Goal: Task Accomplishment & Management: Manage account settings

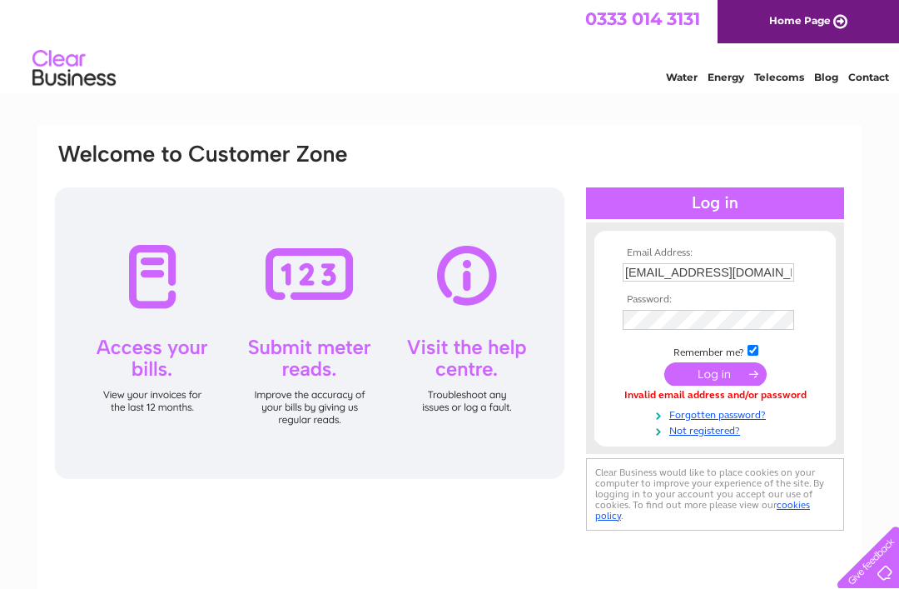
click at [743, 418] on link "Forgotten password?" at bounding box center [717, 413] width 189 height 16
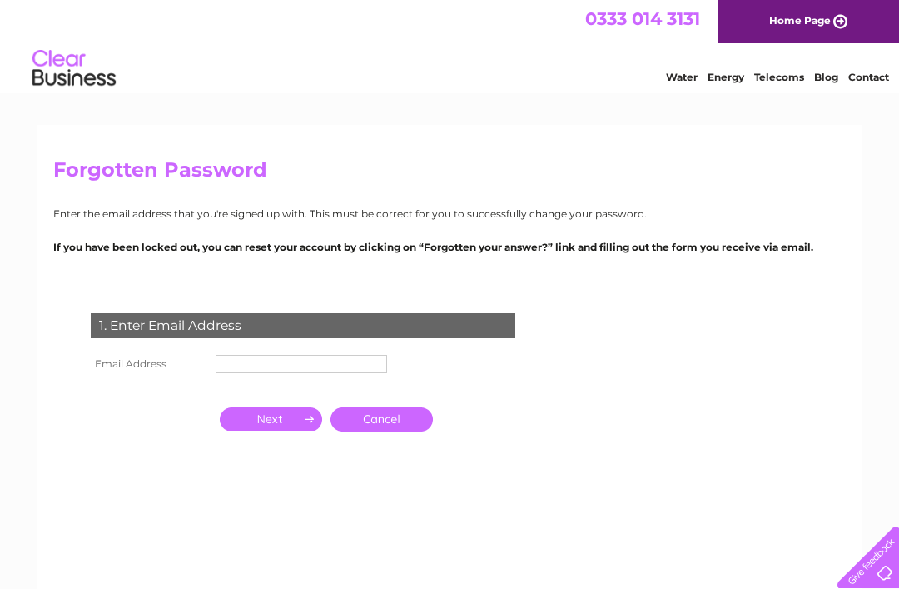
click at [291, 371] on input "text" at bounding box center [302, 364] width 172 height 18
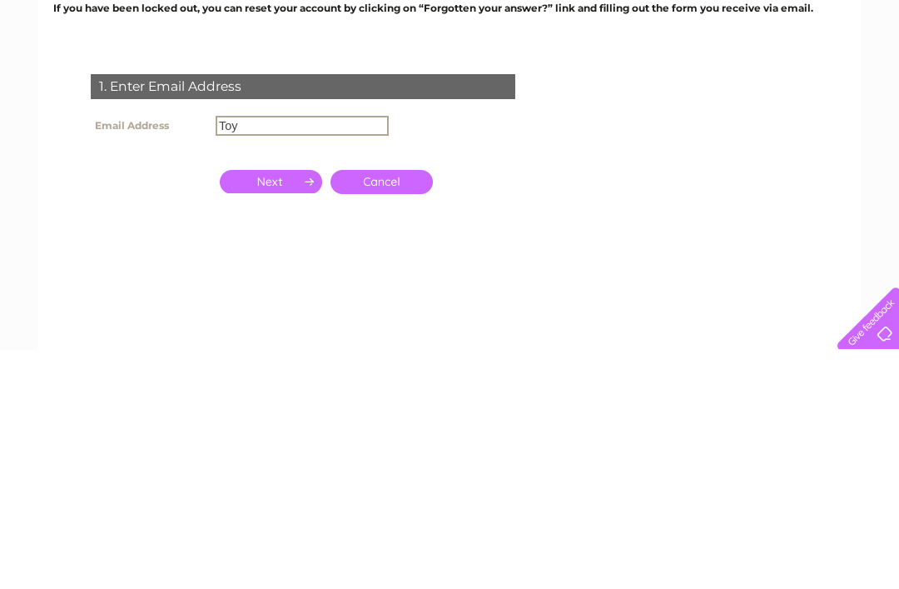
type input "Toy"
click input "submit" at bounding box center [0, 0] width 0 height 0
click at [302, 355] on input "Toy" at bounding box center [302, 365] width 173 height 20
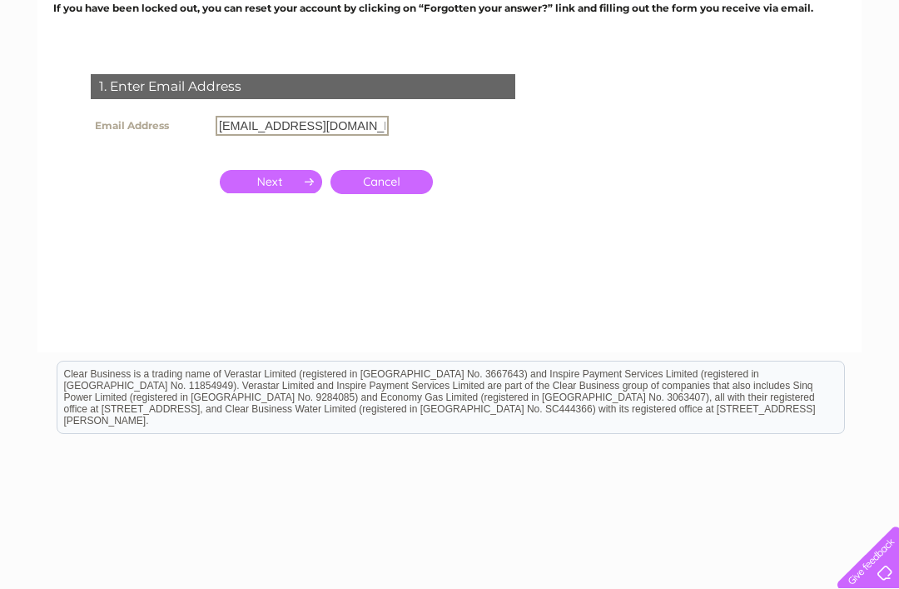
type input "[EMAIL_ADDRESS][DOMAIN_NAME]"
click at [281, 187] on input "button" at bounding box center [271, 181] width 102 height 23
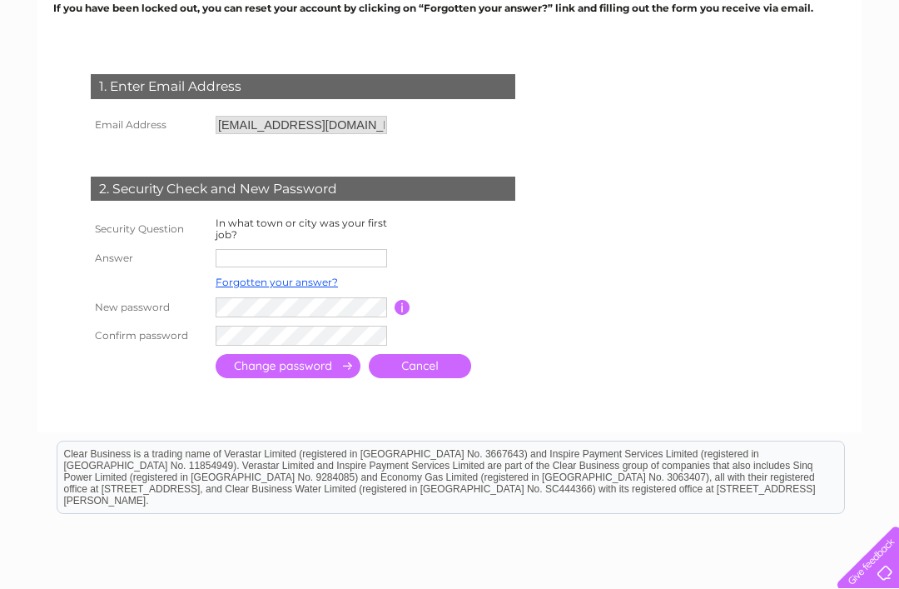
click at [311, 261] on input "text" at bounding box center [302, 258] width 172 height 18
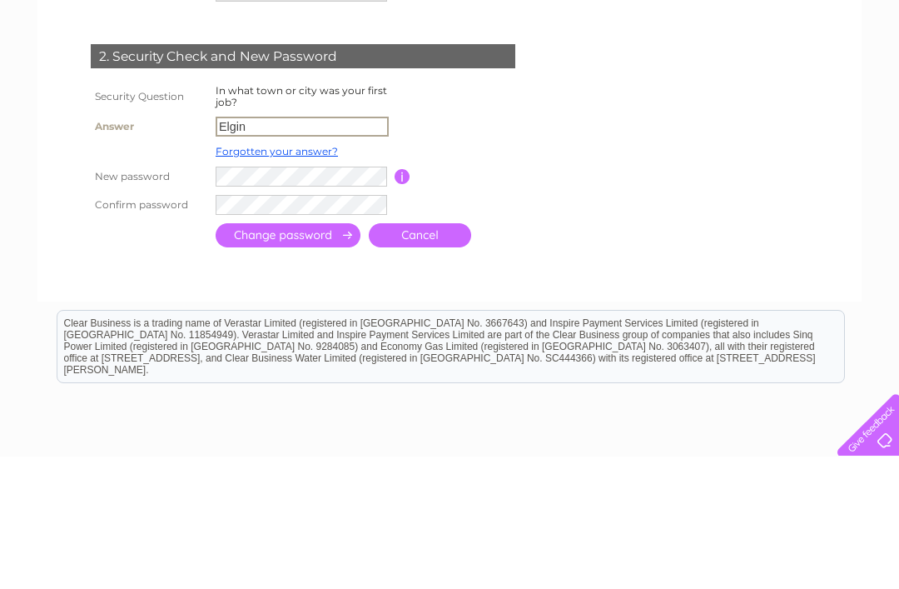
type input "Elgin"
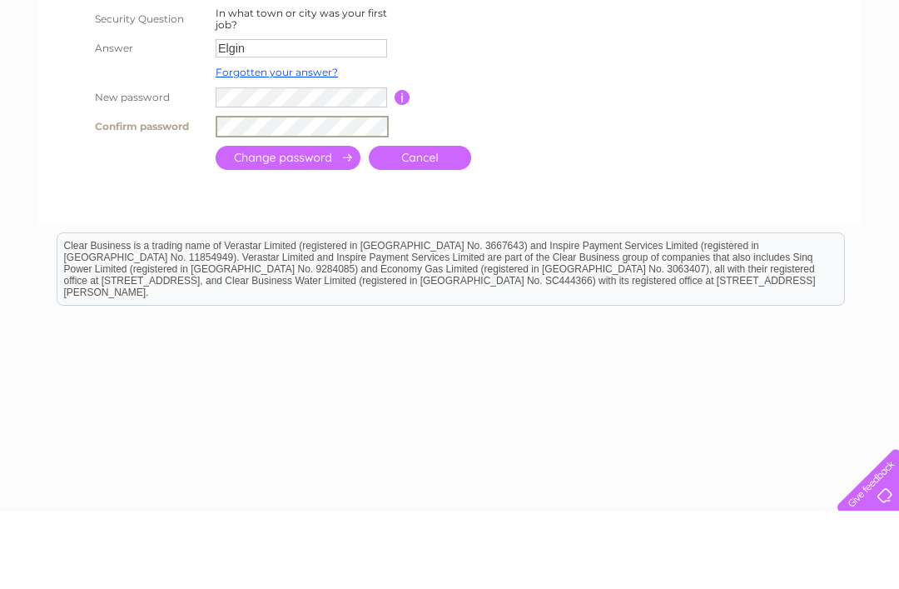
click at [308, 223] on input "submit" at bounding box center [288, 235] width 145 height 24
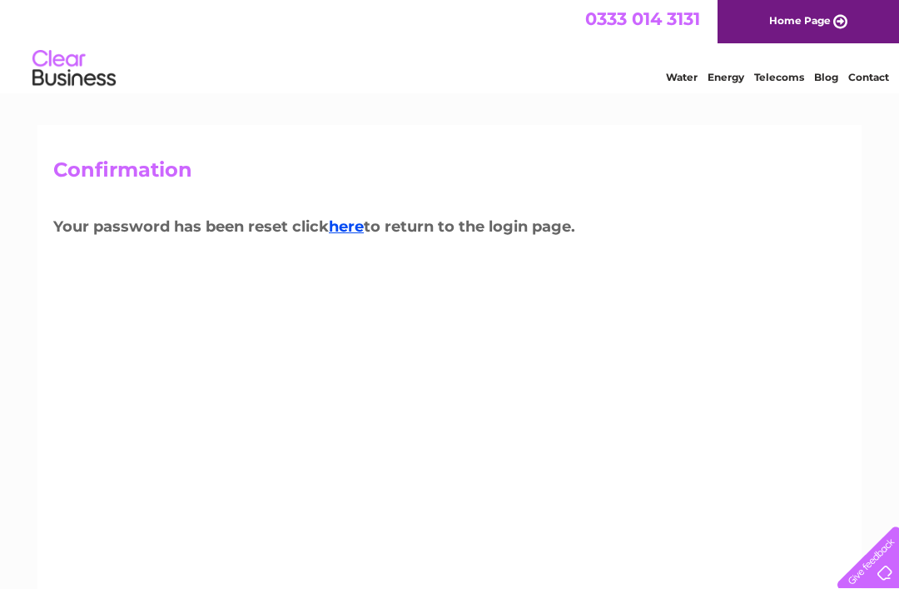
click at [351, 230] on link "here" at bounding box center [346, 226] width 35 height 18
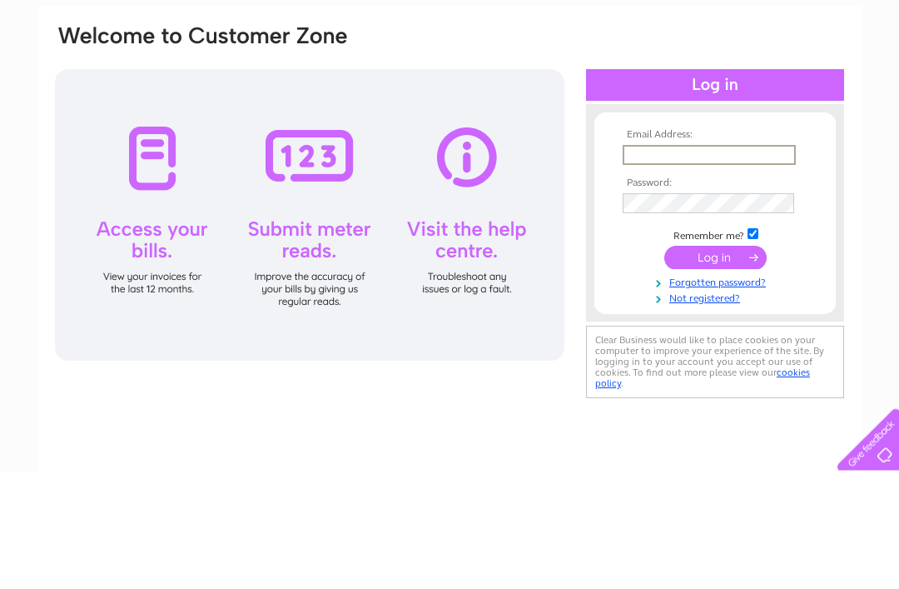
click at [696, 263] on input "text" at bounding box center [709, 273] width 173 height 20
type input "[EMAIL_ADDRESS][DOMAIN_NAME]"
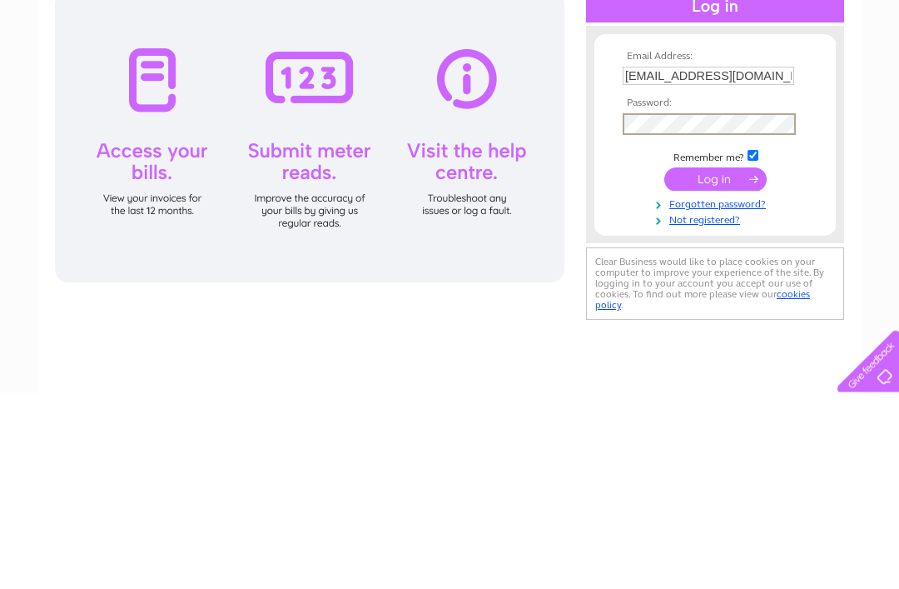
click at [712, 364] on input "submit" at bounding box center [715, 375] width 102 height 23
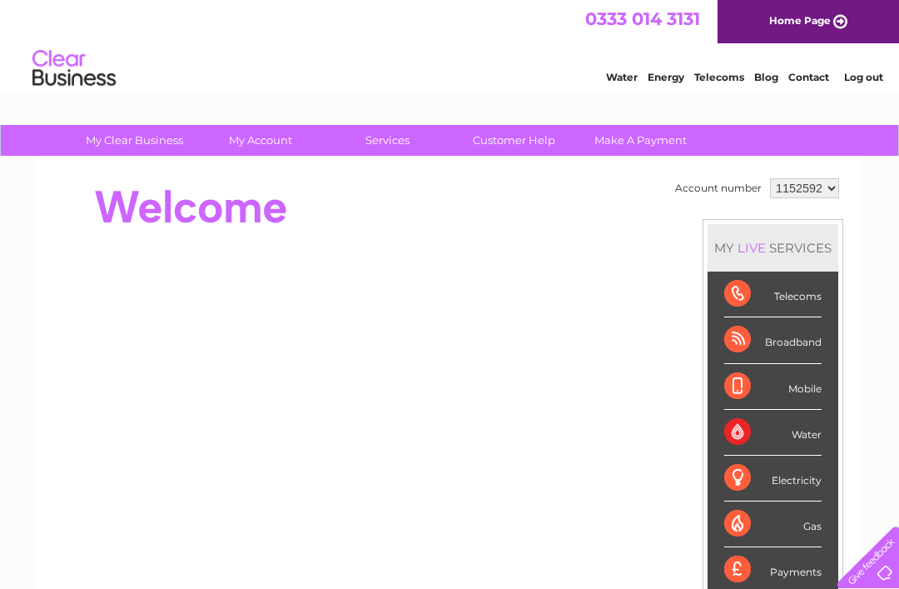
click at [796, 446] on div "Water" at bounding box center [772, 433] width 97 height 46
click at [791, 422] on div "Water" at bounding box center [772, 433] width 97 height 46
click at [785, 426] on div "Water" at bounding box center [772, 433] width 97 height 46
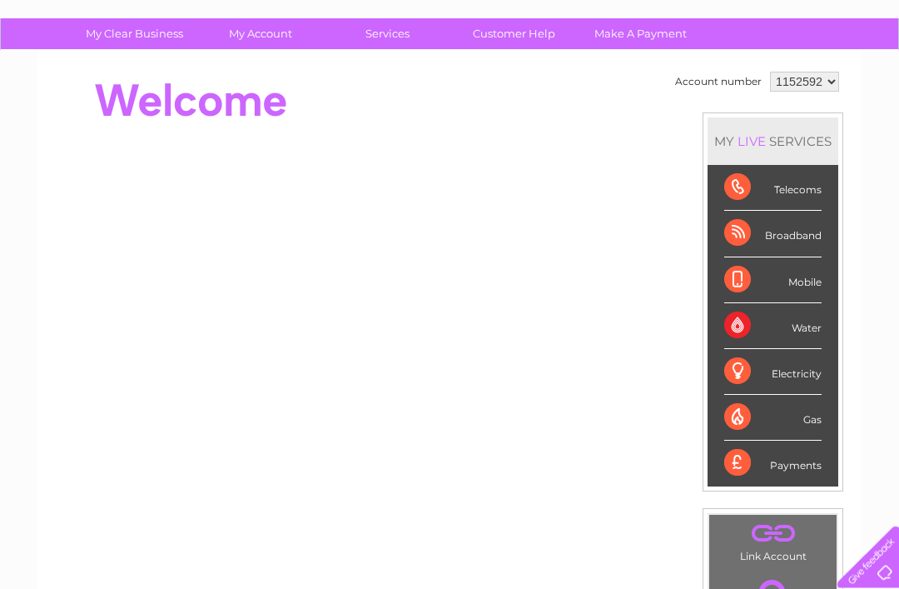
scroll to position [107, 0]
click at [797, 321] on div "Water" at bounding box center [772, 326] width 97 height 46
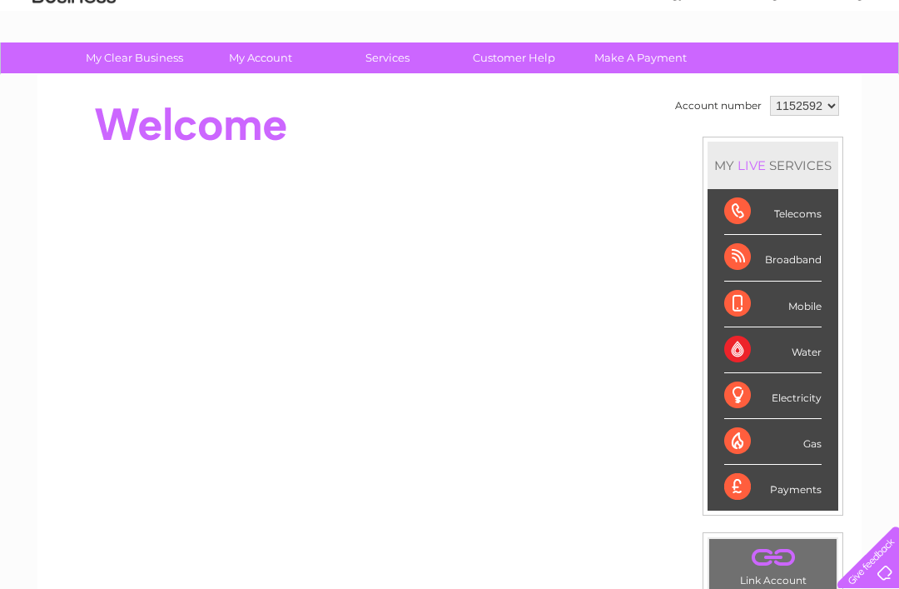
scroll to position [0, 0]
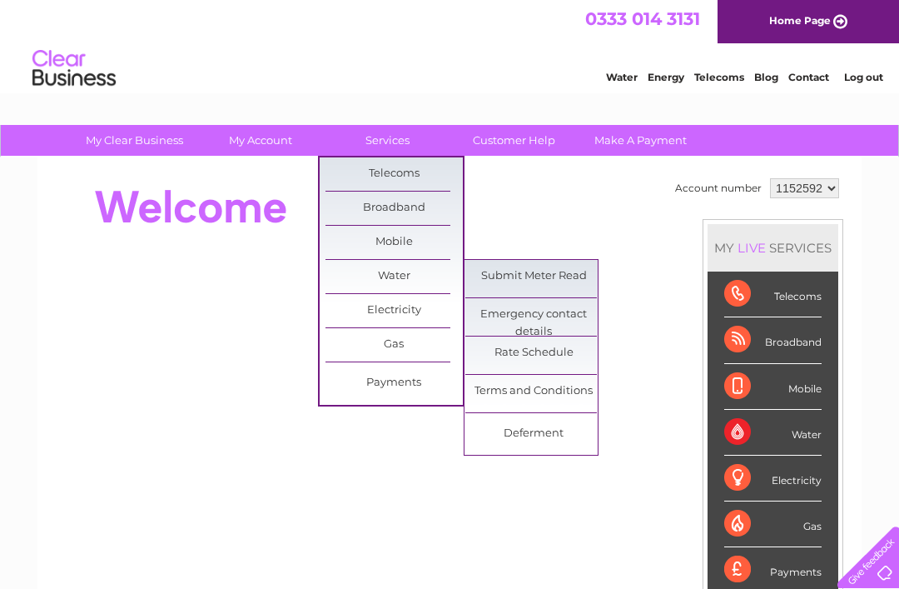
click at [553, 353] on link "Rate Schedule" at bounding box center [533, 352] width 137 height 33
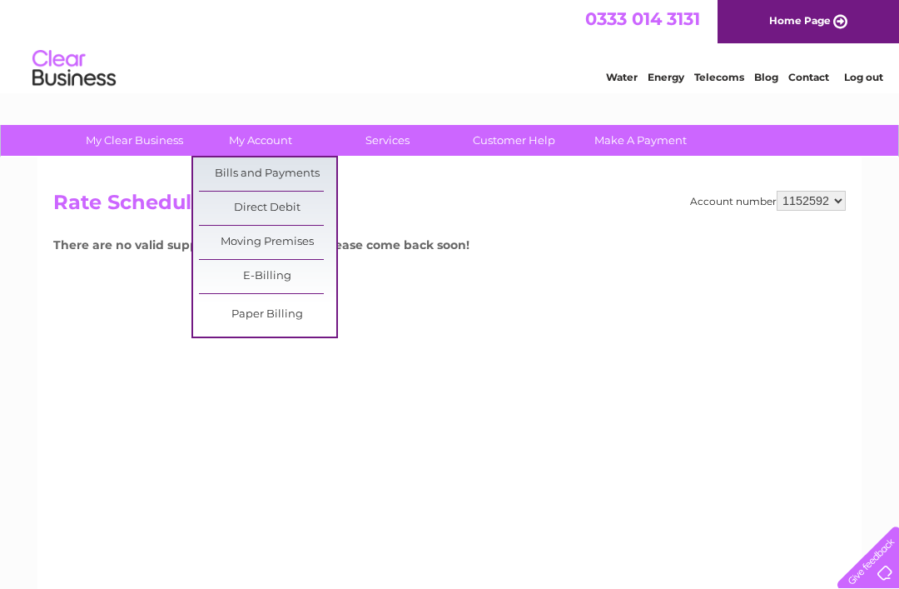
click at [272, 274] on link "E-Billing" at bounding box center [267, 276] width 137 height 33
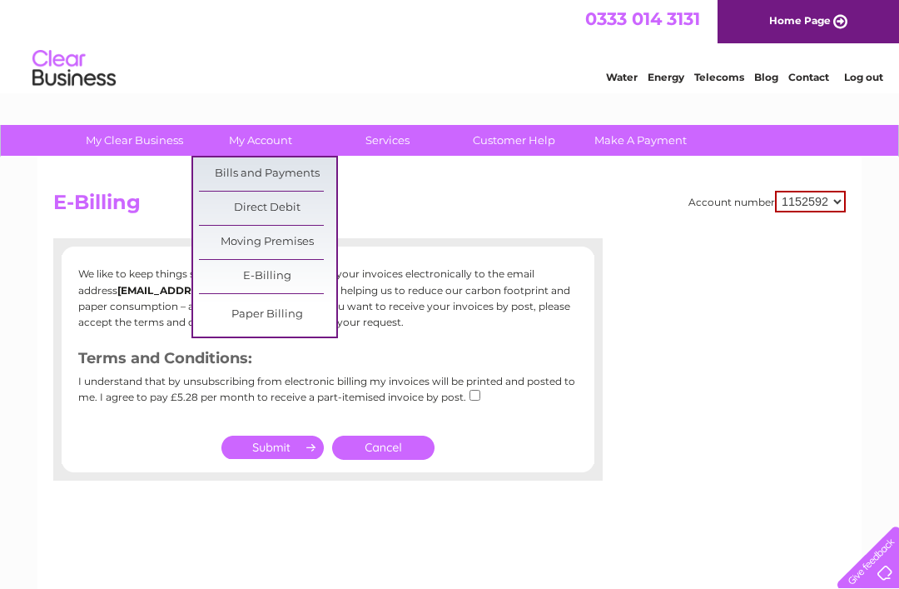
click at [268, 174] on link "Bills and Payments" at bounding box center [267, 173] width 137 height 33
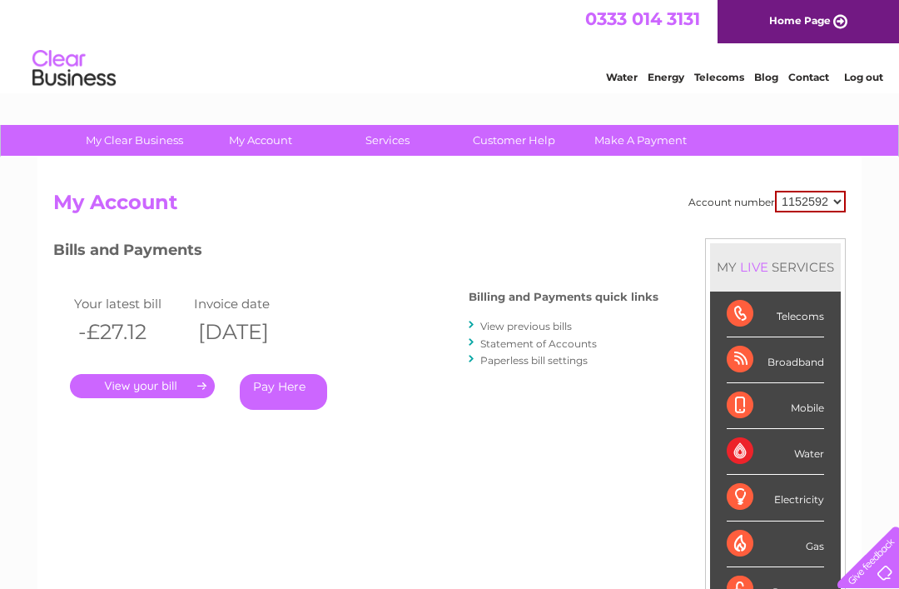
click at [144, 366] on div ". Pay Here" at bounding box center [236, 361] width 333 height 25
click at [545, 331] on link "View previous bills" at bounding box center [526, 326] width 92 height 12
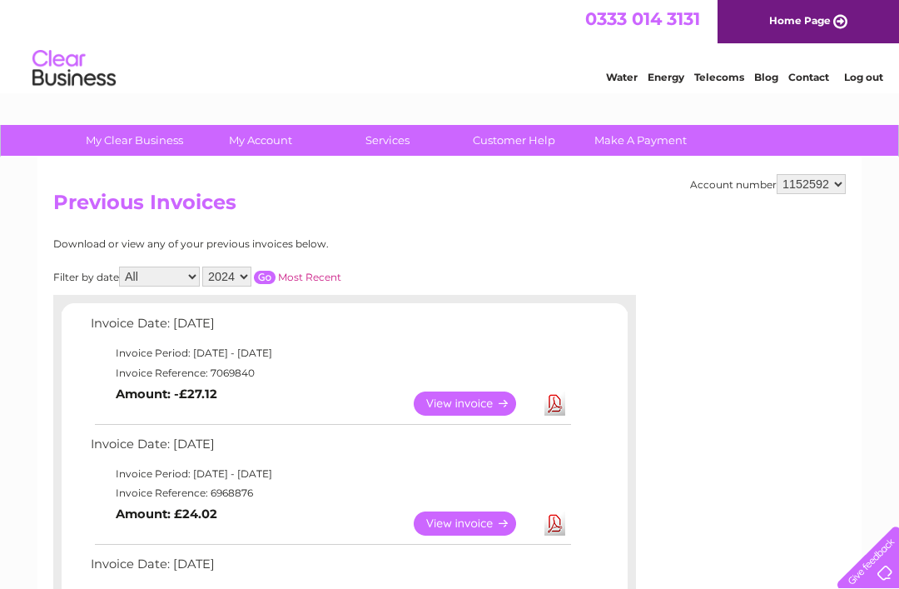
click at [480, 399] on link "View" at bounding box center [475, 403] width 122 height 24
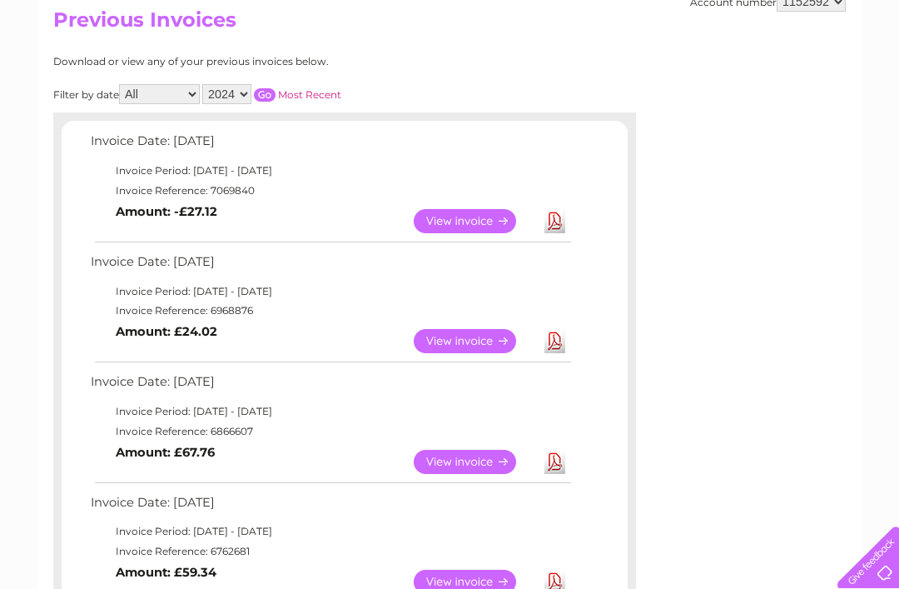
scroll to position [188, 0]
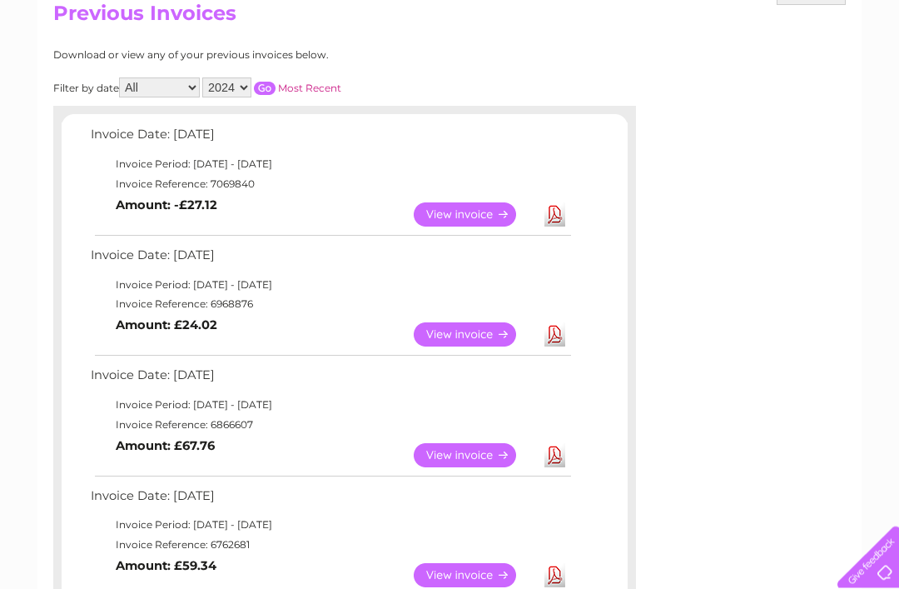
click at [476, 447] on link "View" at bounding box center [475, 456] width 122 height 24
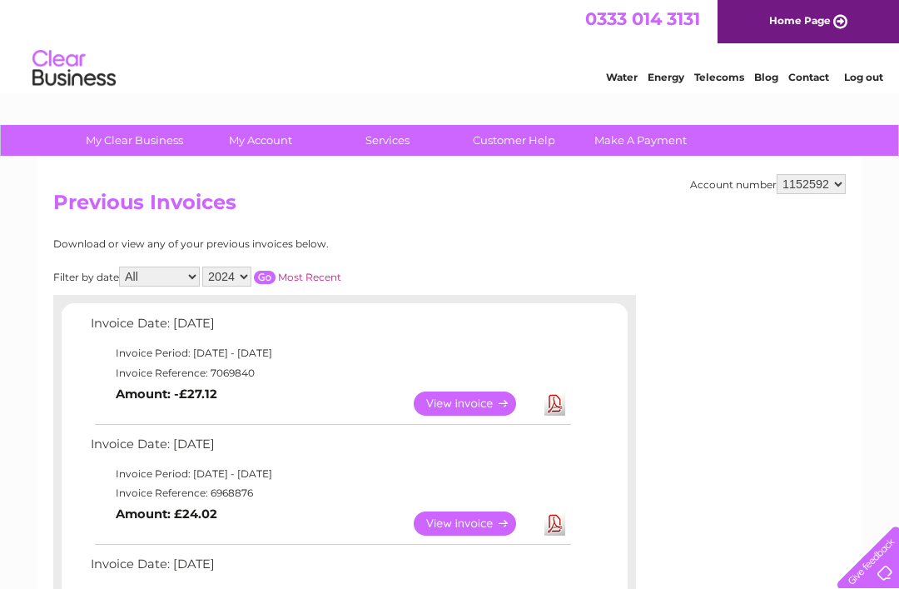
click at [327, 279] on link "Most Recent" at bounding box center [309, 277] width 63 height 12
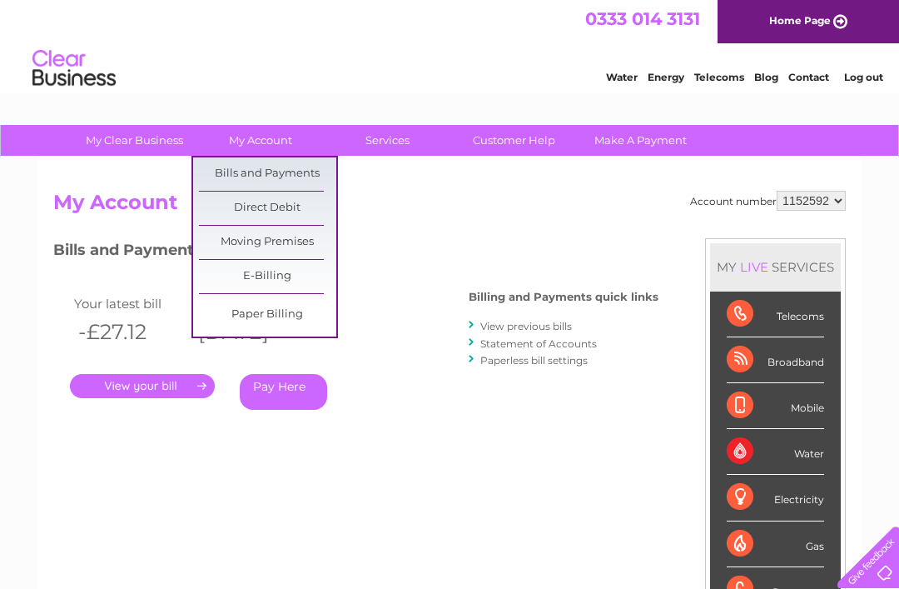
click at [788, 451] on div "Water" at bounding box center [775, 452] width 97 height 46
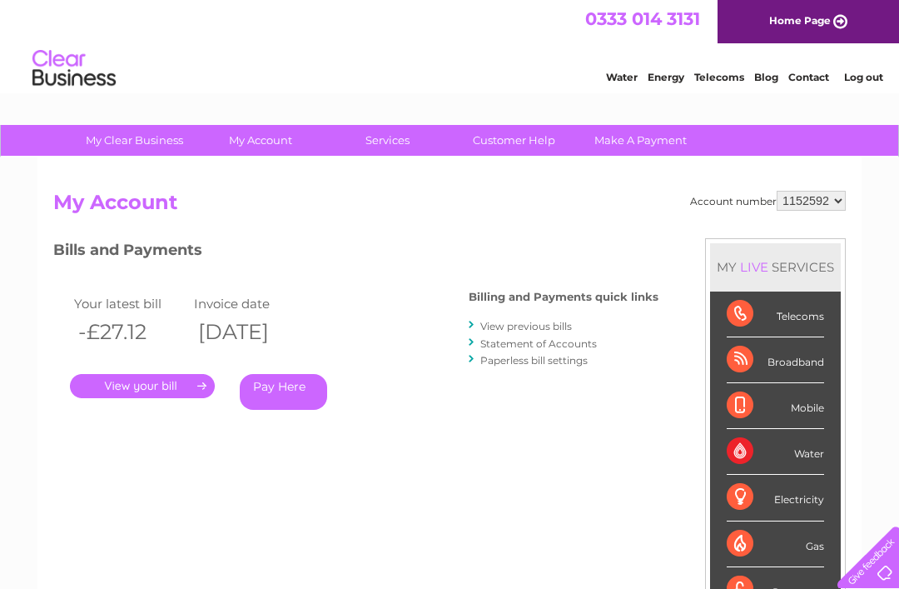
click at [808, 456] on div "Water" at bounding box center [775, 452] width 97 height 46
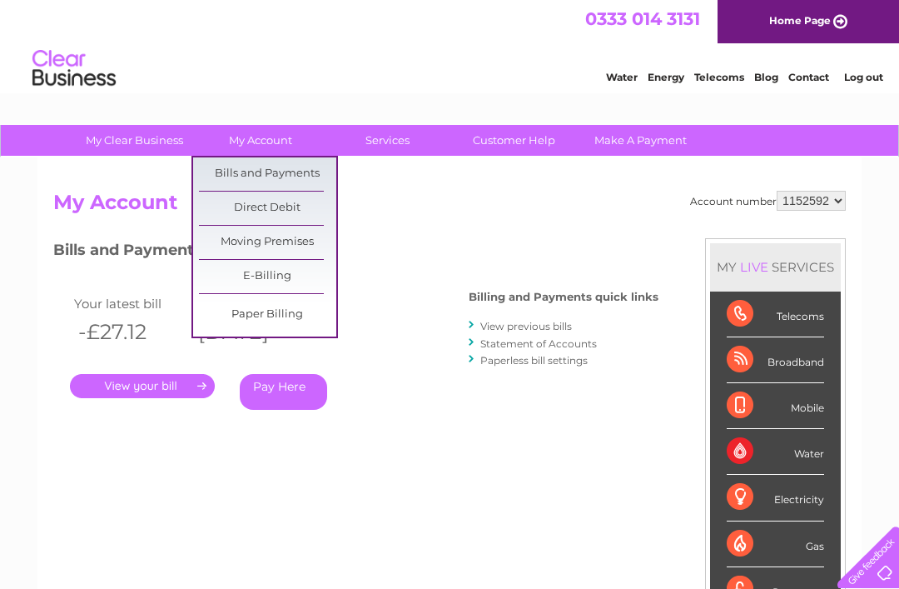
click at [305, 173] on link "Bills and Payments" at bounding box center [267, 173] width 137 height 33
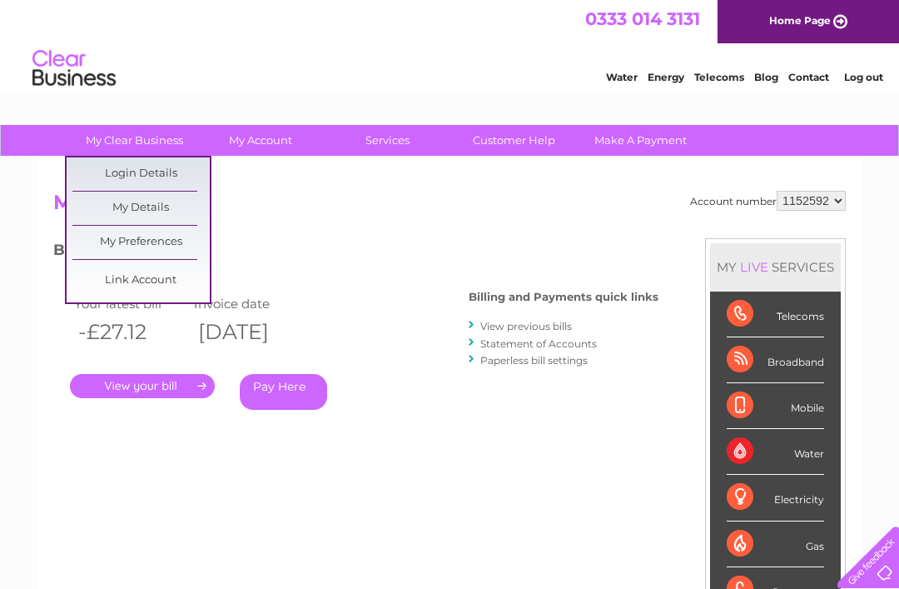
click at [158, 209] on link "My Details" at bounding box center [140, 208] width 137 height 33
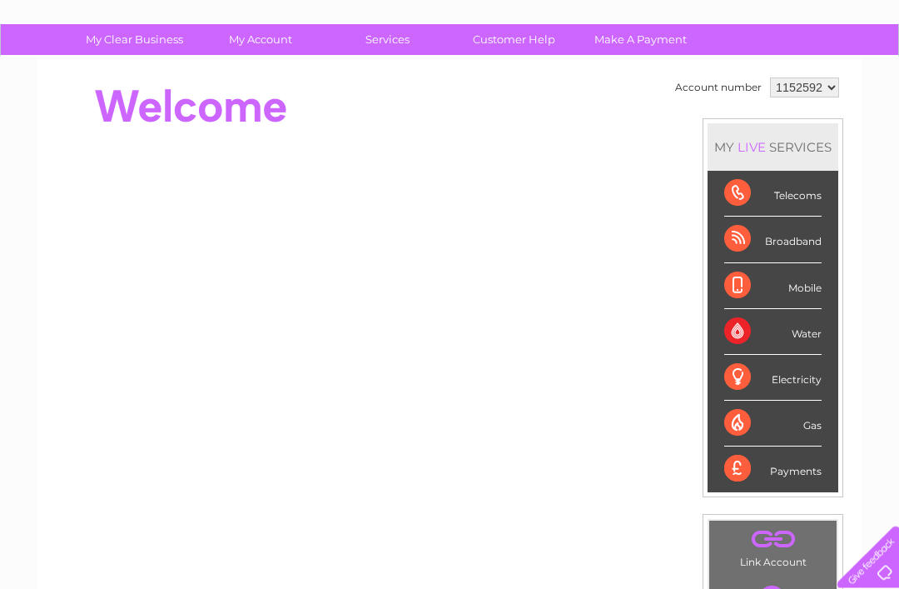
scroll to position [102, 0]
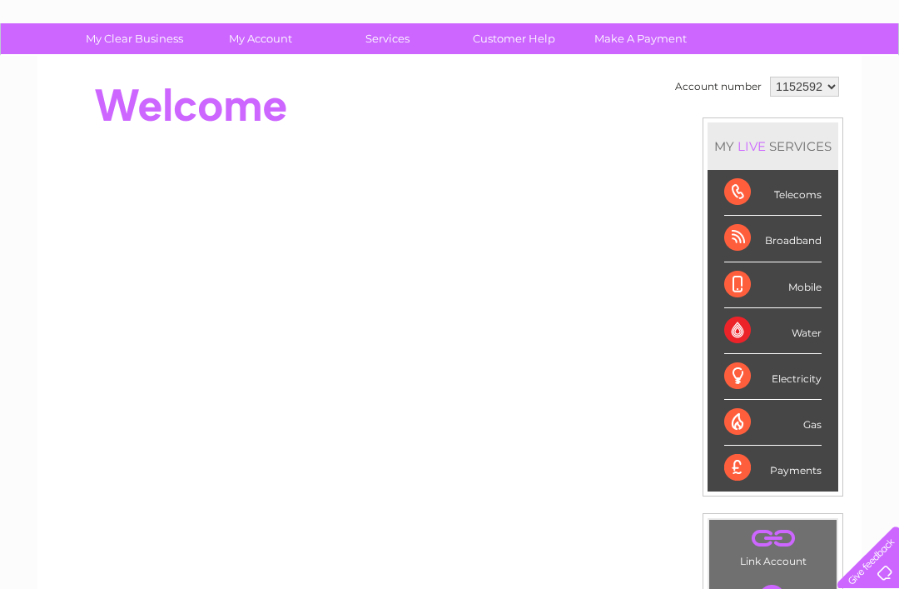
click at [818, 90] on select "1152592 1153328" at bounding box center [804, 87] width 69 height 20
select select "1153328"
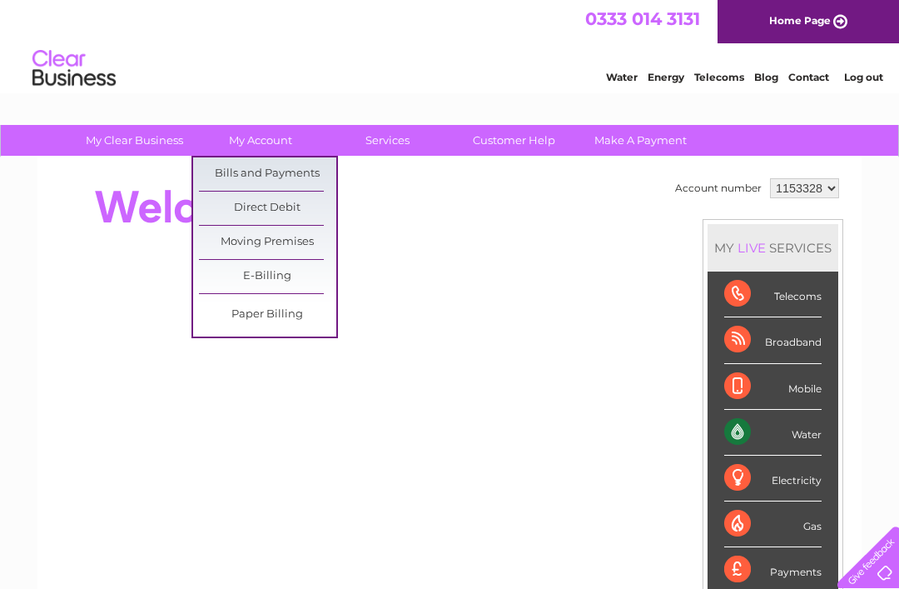
click at [286, 167] on link "Bills and Payments" at bounding box center [267, 173] width 137 height 33
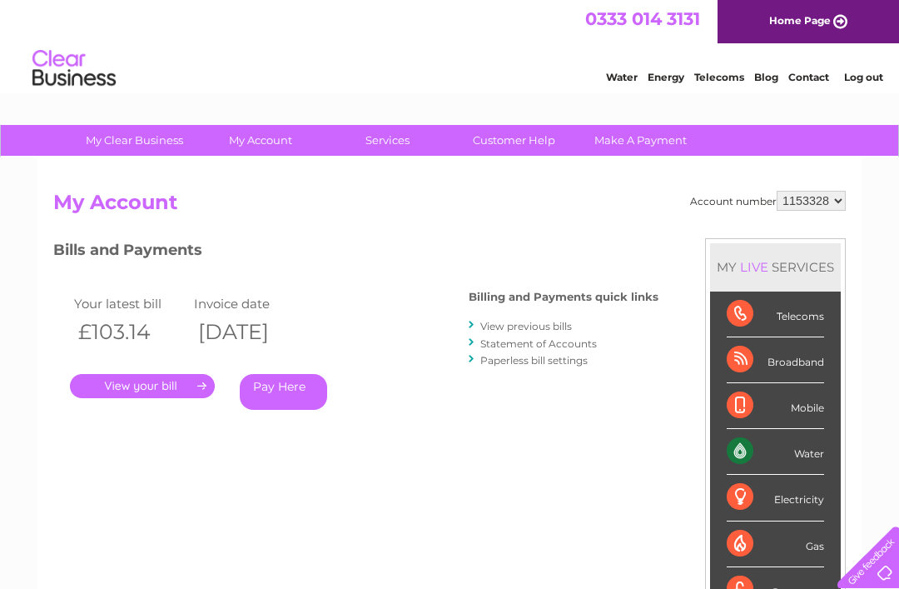
click at [165, 386] on link "." at bounding box center [142, 386] width 145 height 24
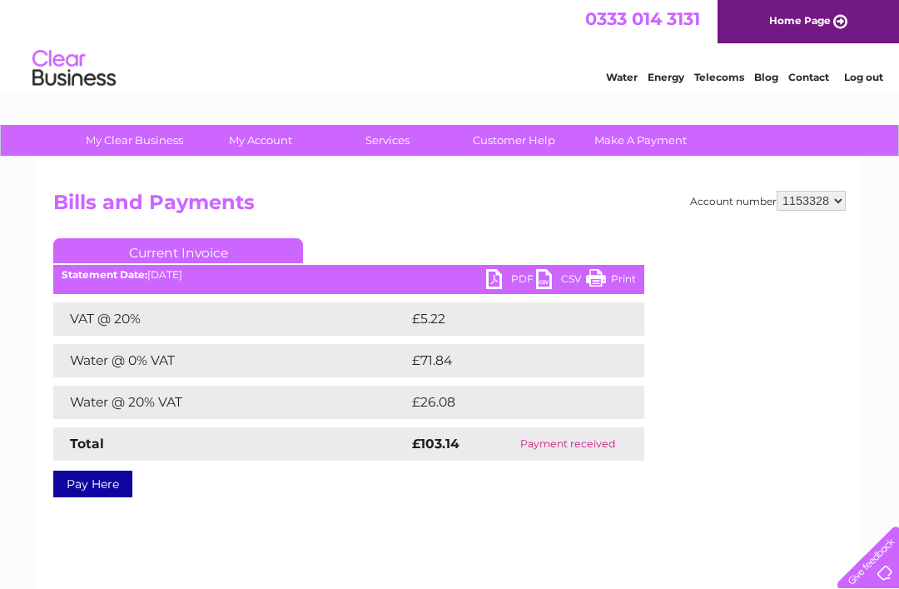
click at [510, 271] on link "PDF" at bounding box center [511, 281] width 50 height 24
